Goal: Task Accomplishment & Management: Use online tool/utility

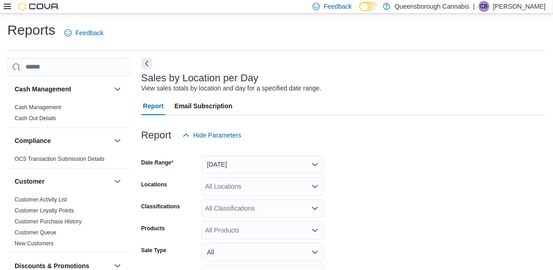
scroll to position [21, 0]
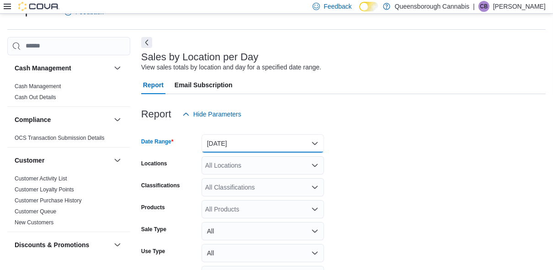
click at [225, 142] on button "[DATE]" at bounding box center [263, 143] width 123 height 18
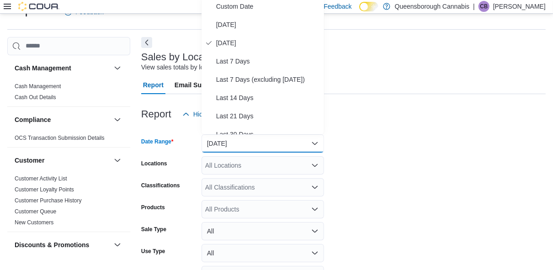
scroll to position [18, 0]
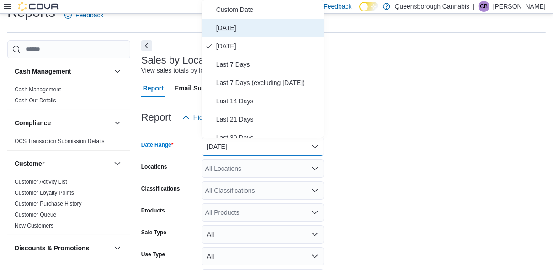
click at [228, 26] on span "[DATE]" at bounding box center [268, 27] width 104 height 11
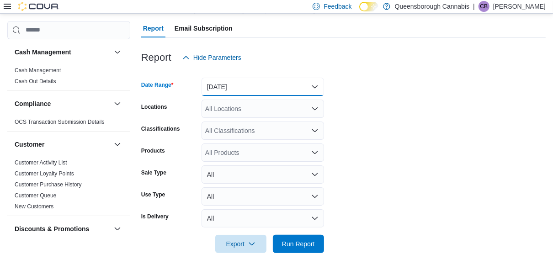
scroll to position [79, 0]
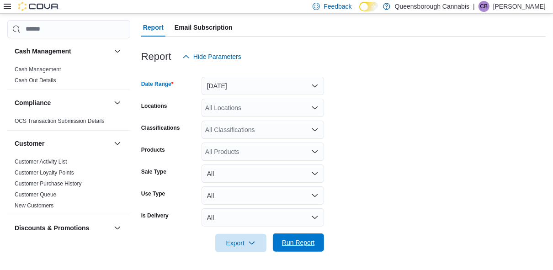
click at [302, 240] on span "Run Report" at bounding box center [298, 242] width 33 height 9
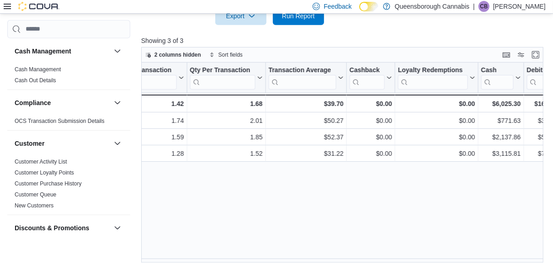
scroll to position [0, 936]
